Goal: Information Seeking & Learning: Learn about a topic

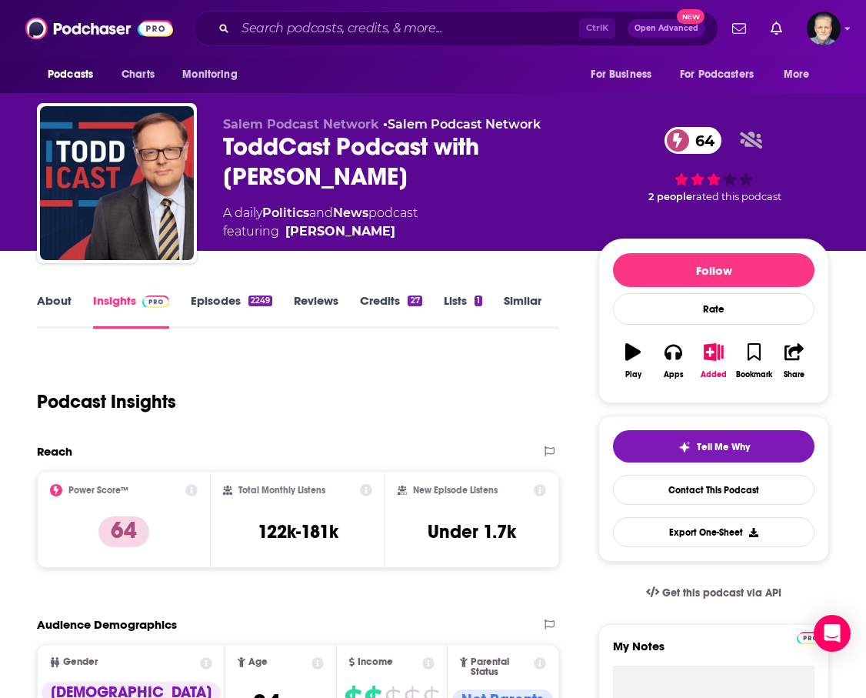
click at [64, 295] on link "About" at bounding box center [54, 310] width 35 height 35
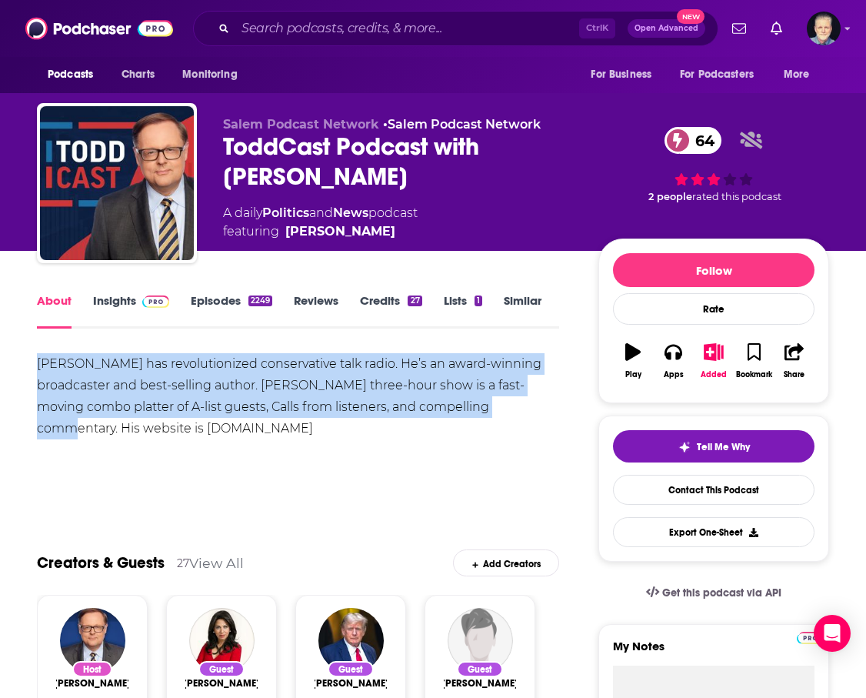
drag, startPoint x: 479, startPoint y: 408, endPoint x: 41, endPoint y: 346, distance: 442.9
copy div "[PERSON_NAME] has revolutionized conservative talk radio. He’s an award-winning…"
click at [115, 300] on link "Insights" at bounding box center [131, 310] width 76 height 35
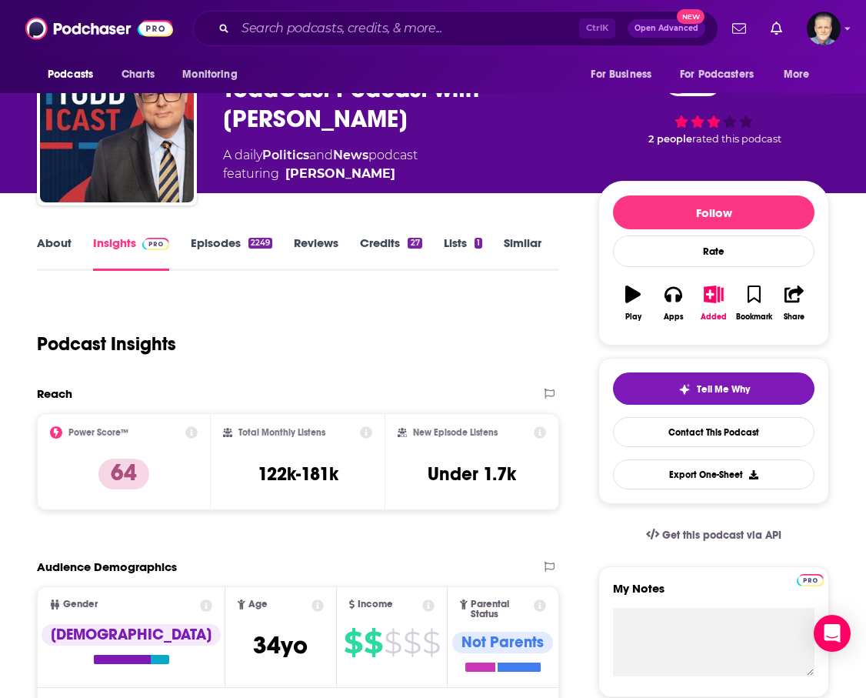
scroll to position [154, 0]
